Goal: Task Accomplishment & Management: Manage account settings

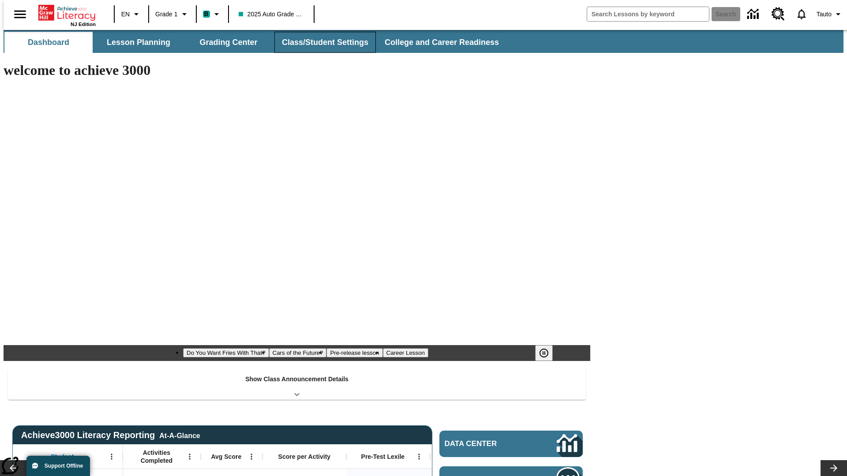
click at [320, 42] on button "Class/Student Settings" at bounding box center [324, 42] width 101 height 21
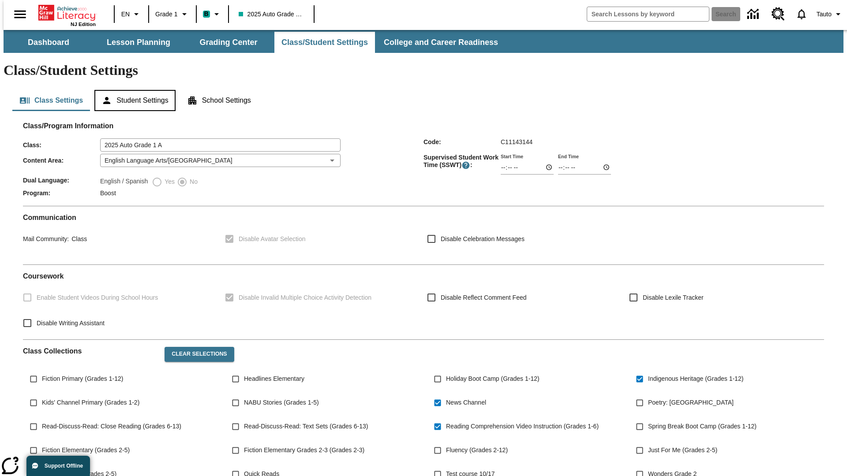
click at [133, 90] on button "Student Settings" at bounding box center [134, 100] width 81 height 21
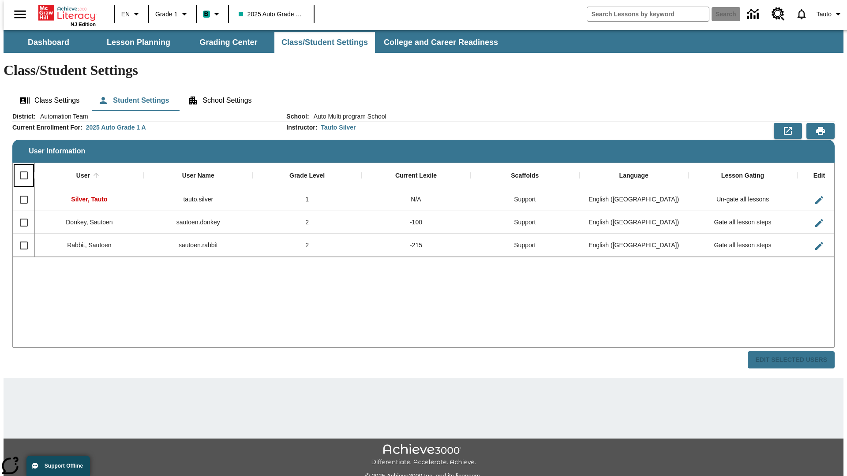
click at [20, 166] on input "Select all rows" at bounding box center [24, 175] width 19 height 19
checkbox input "true"
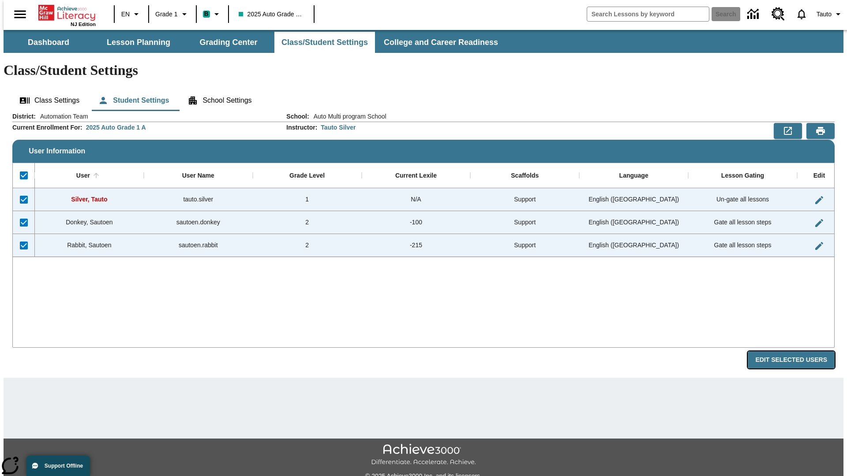
click at [798, 352] on button "Edit Selected Users" at bounding box center [791, 360] width 87 height 17
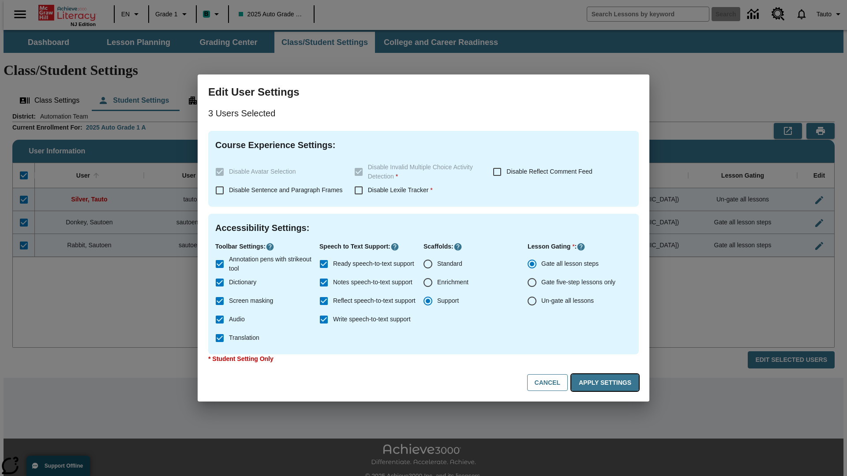
click at [606, 383] on button "Apply Settings" at bounding box center [604, 382] width 67 height 17
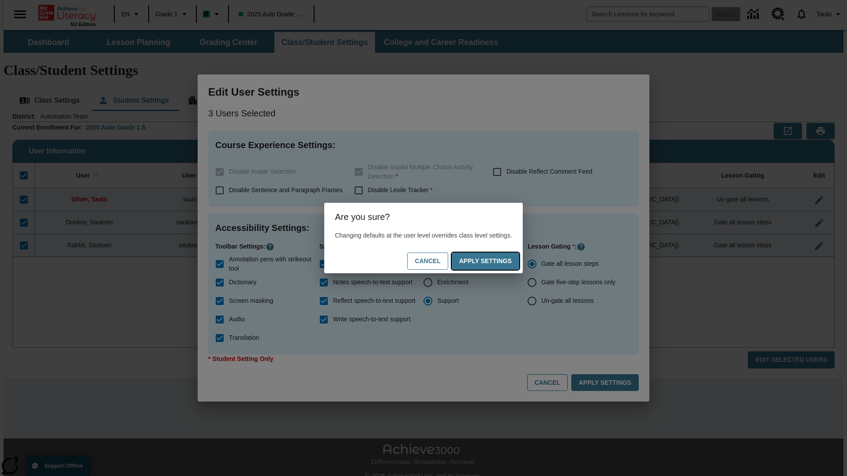
click at [494, 261] on button "Apply Settings" at bounding box center [485, 261] width 67 height 17
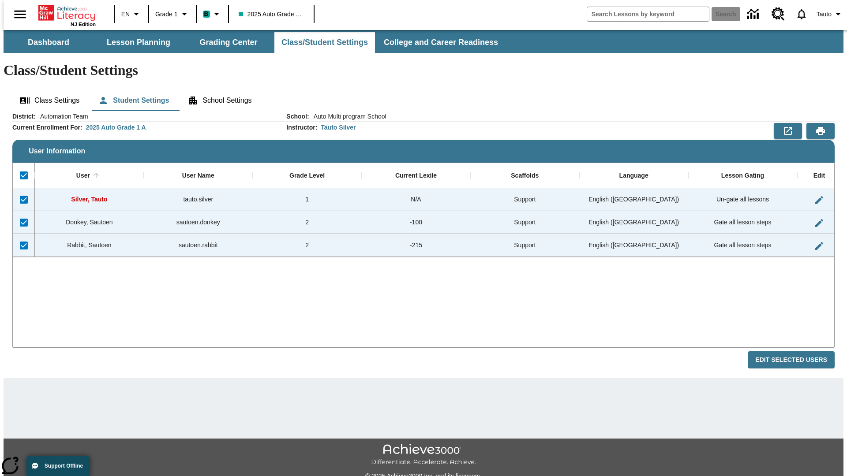
checkbox input "false"
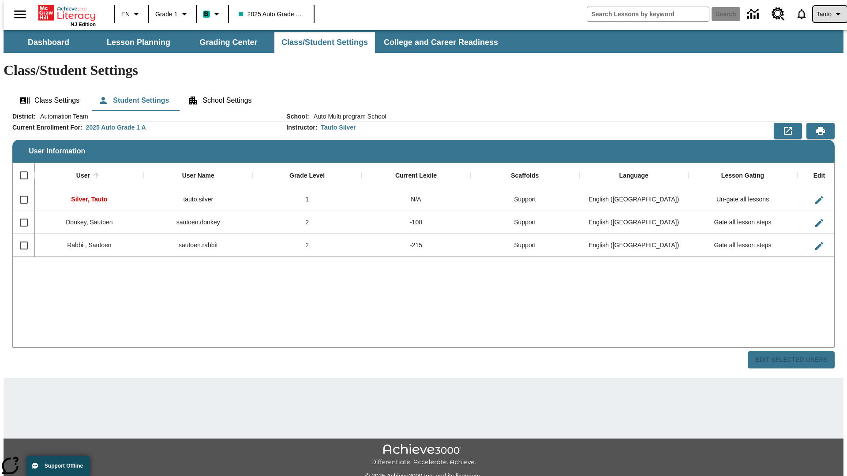
click at [825, 14] on span "Tauto" at bounding box center [823, 14] width 15 height 9
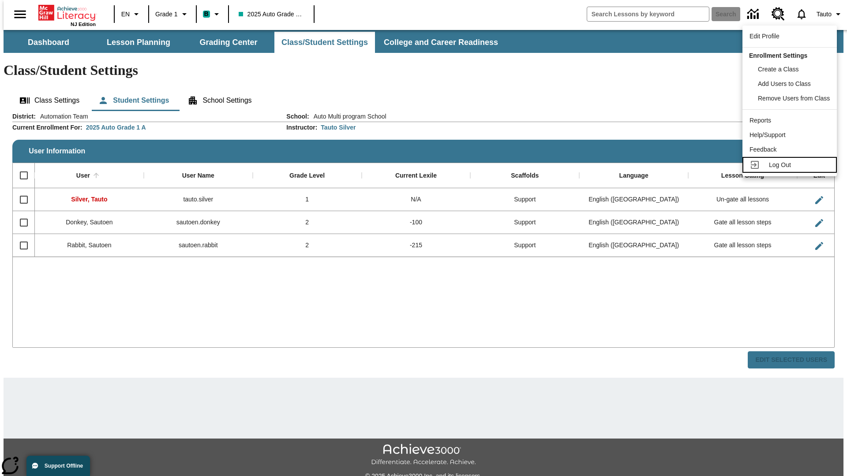
click at [791, 165] on span "Log Out" at bounding box center [780, 164] width 22 height 7
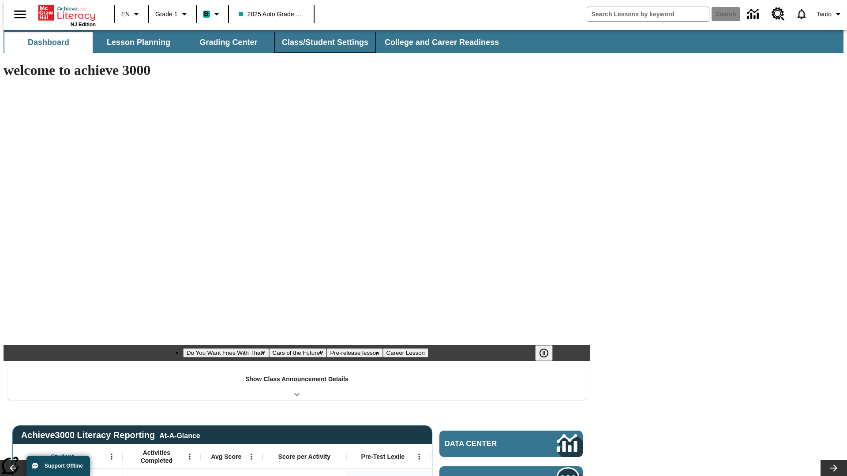
click at [320, 42] on button "Class/Student Settings" at bounding box center [324, 42] width 101 height 21
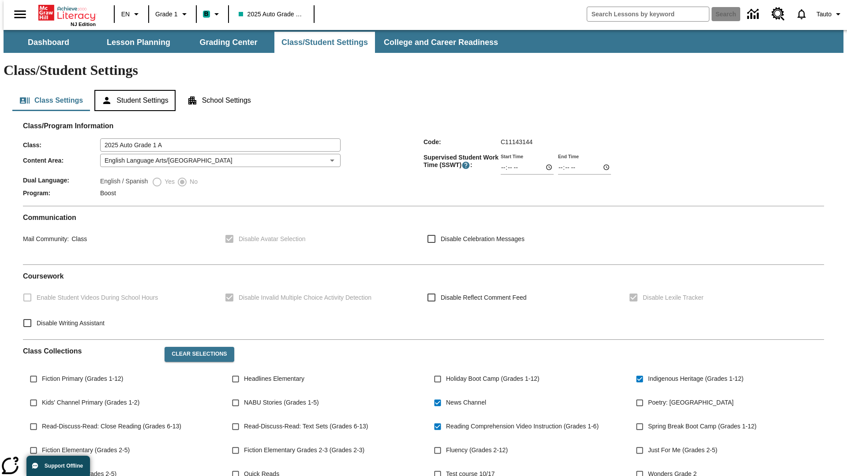
click at [133, 90] on button "Student Settings" at bounding box center [134, 100] width 81 height 21
